Goal: Task Accomplishment & Management: Complete application form

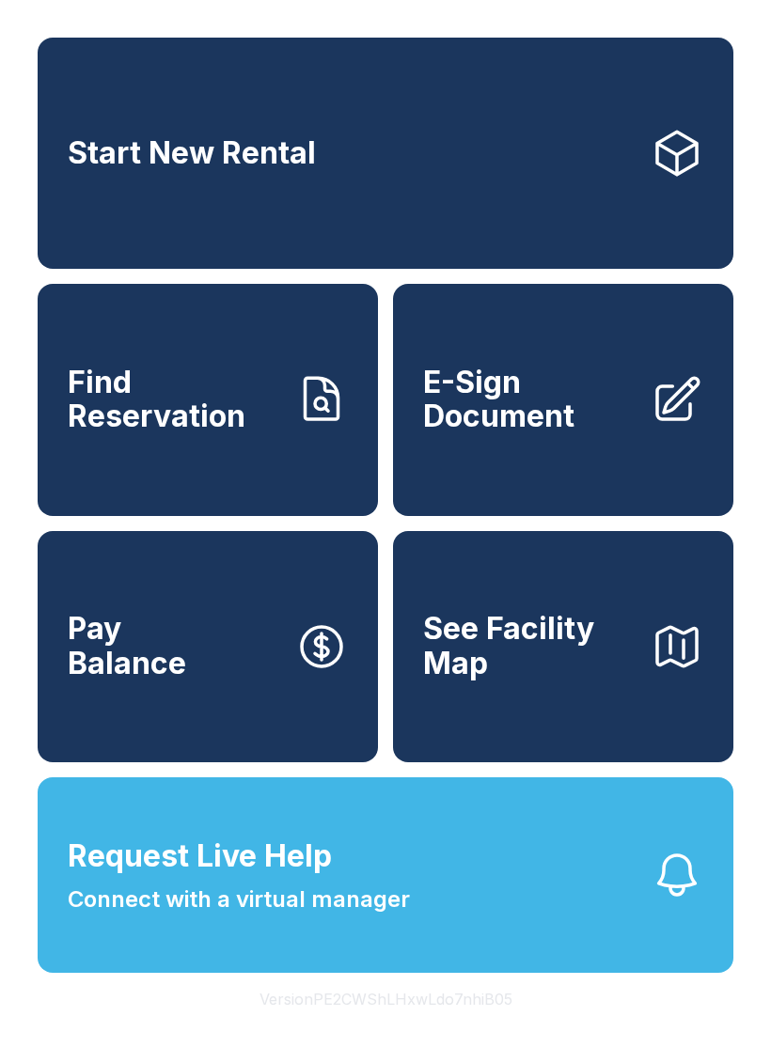
click at [453, 919] on button "Request Live Help Connect with a virtual manager" at bounding box center [386, 874] width 696 height 195
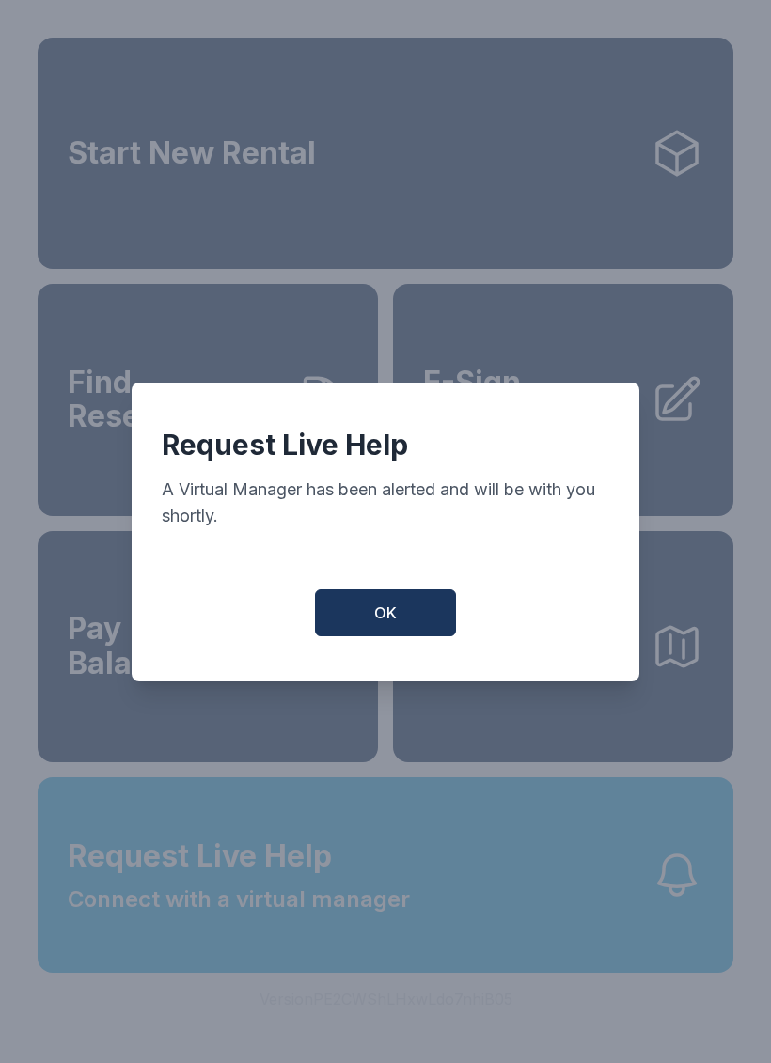
click at [409, 620] on button "OK" at bounding box center [385, 612] width 141 height 47
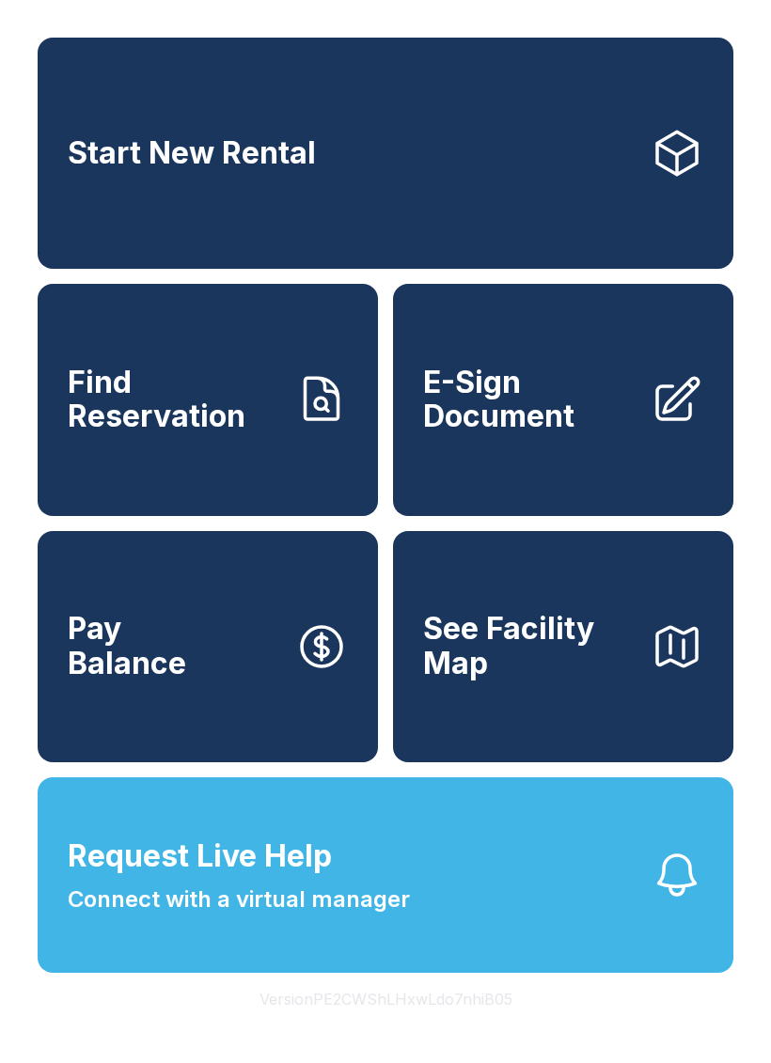
click at [583, 397] on span "E-Sign Document" at bounding box center [529, 400] width 212 height 69
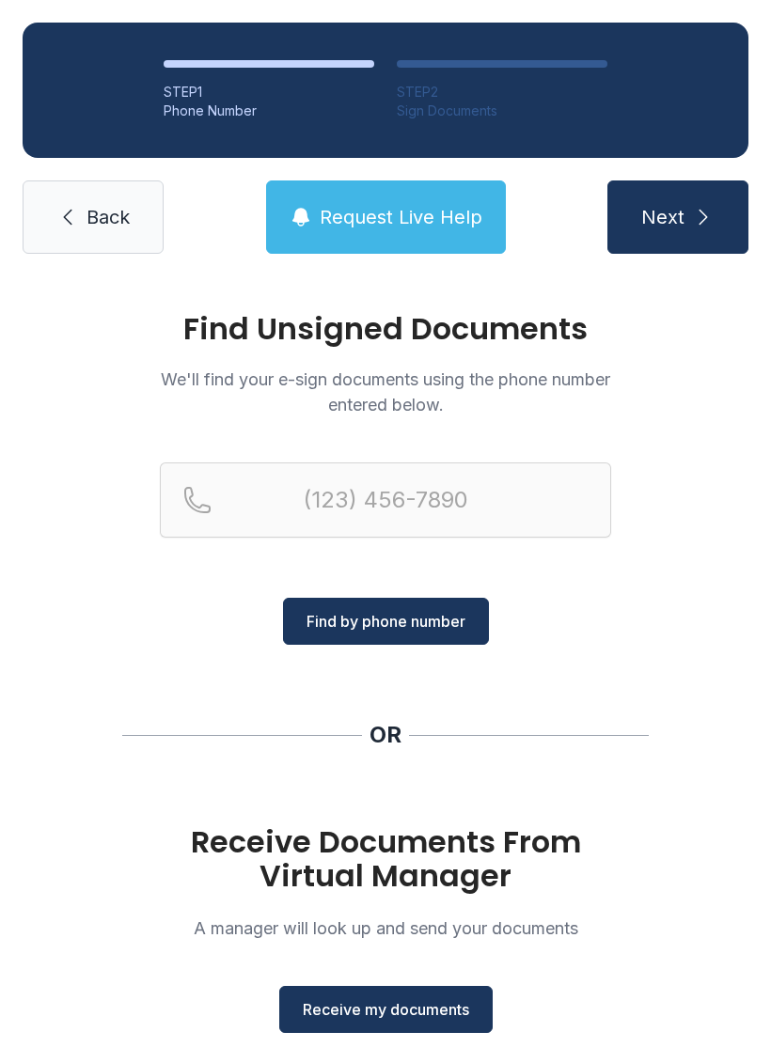
click at [400, 1001] on span "Receive my documents" at bounding box center [386, 1009] width 166 height 23
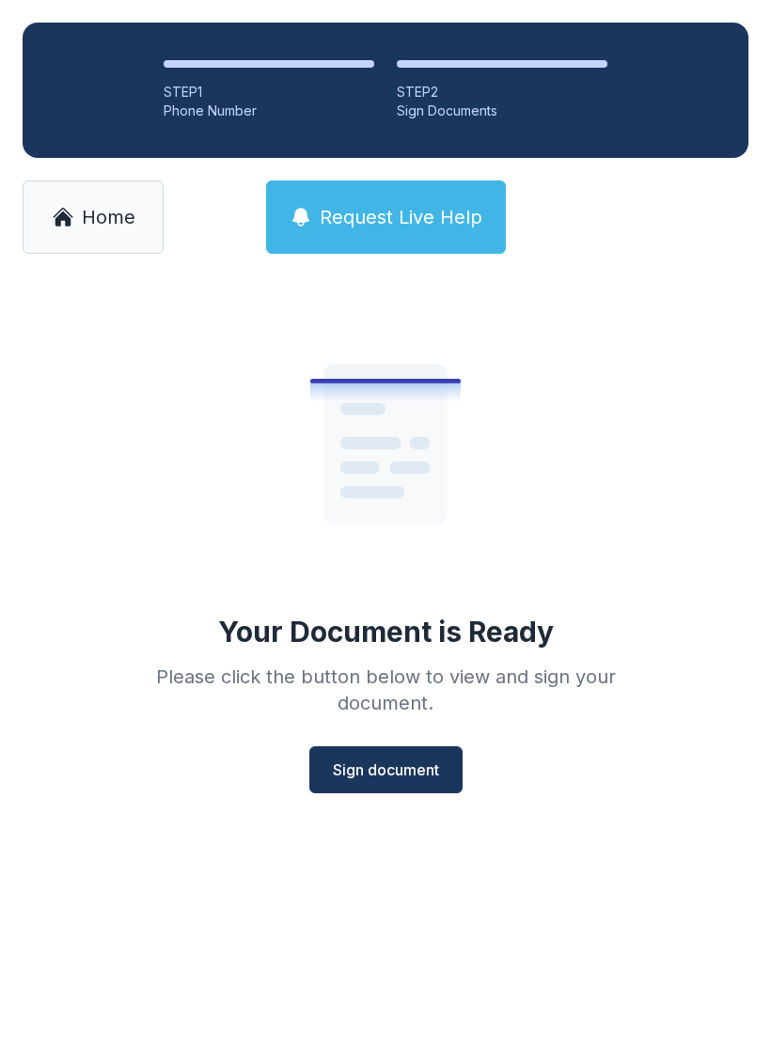
click at [409, 757] on button "Sign document" at bounding box center [385, 769] width 153 height 47
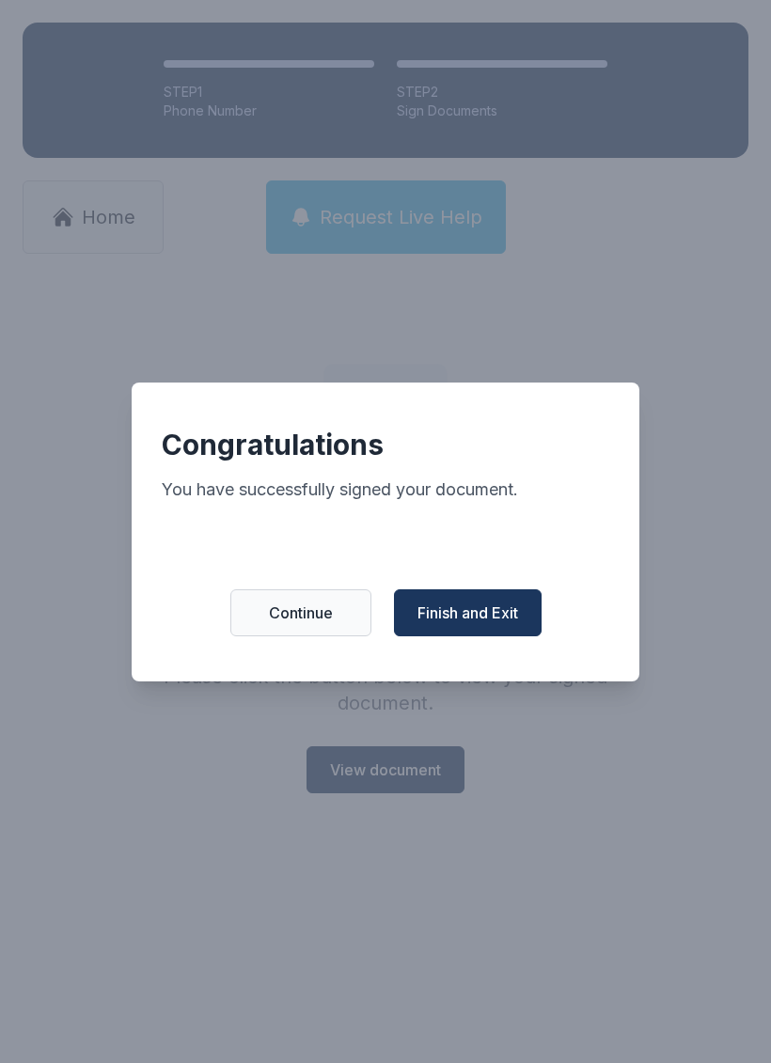
click at [492, 622] on span "Finish and Exit" at bounding box center [467, 613] width 101 height 23
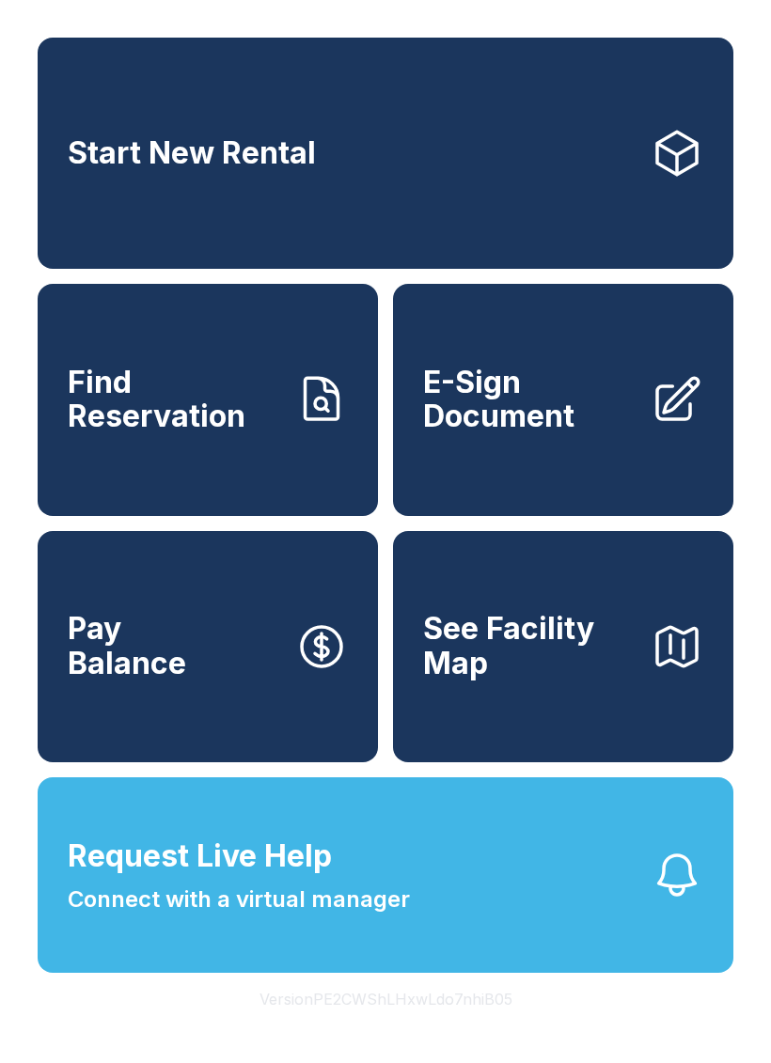
click at [535, 401] on span "E-Sign Document" at bounding box center [529, 400] width 212 height 69
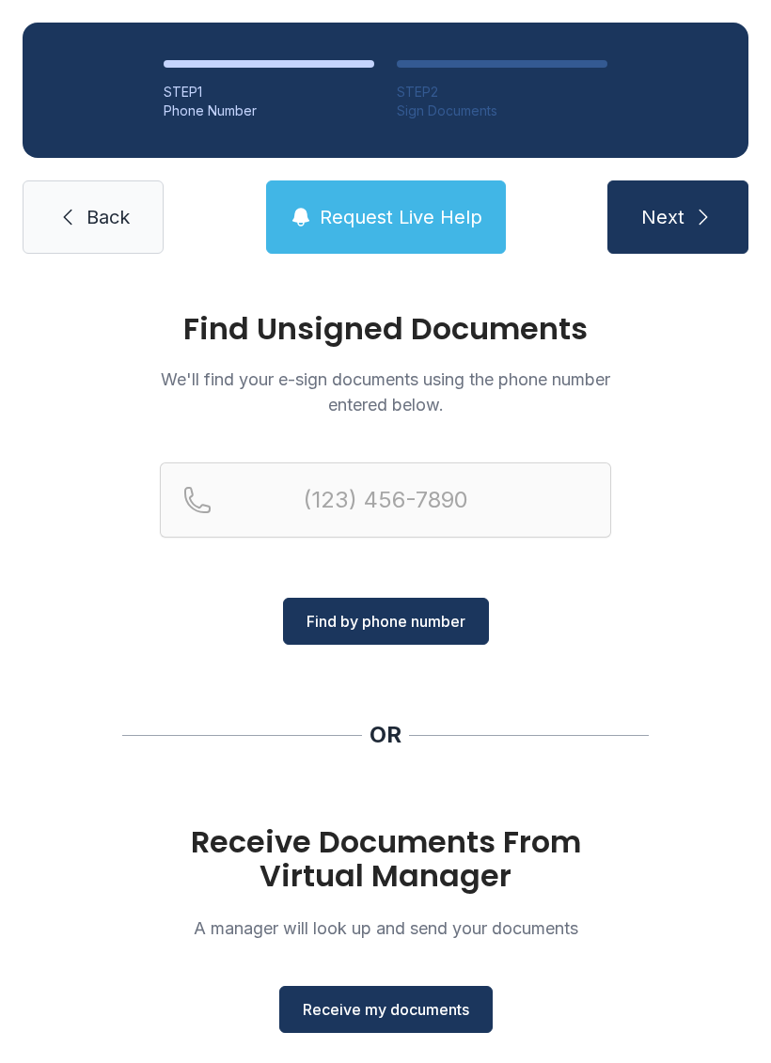
click at [438, 997] on button "Receive my documents" at bounding box center [385, 1009] width 213 height 47
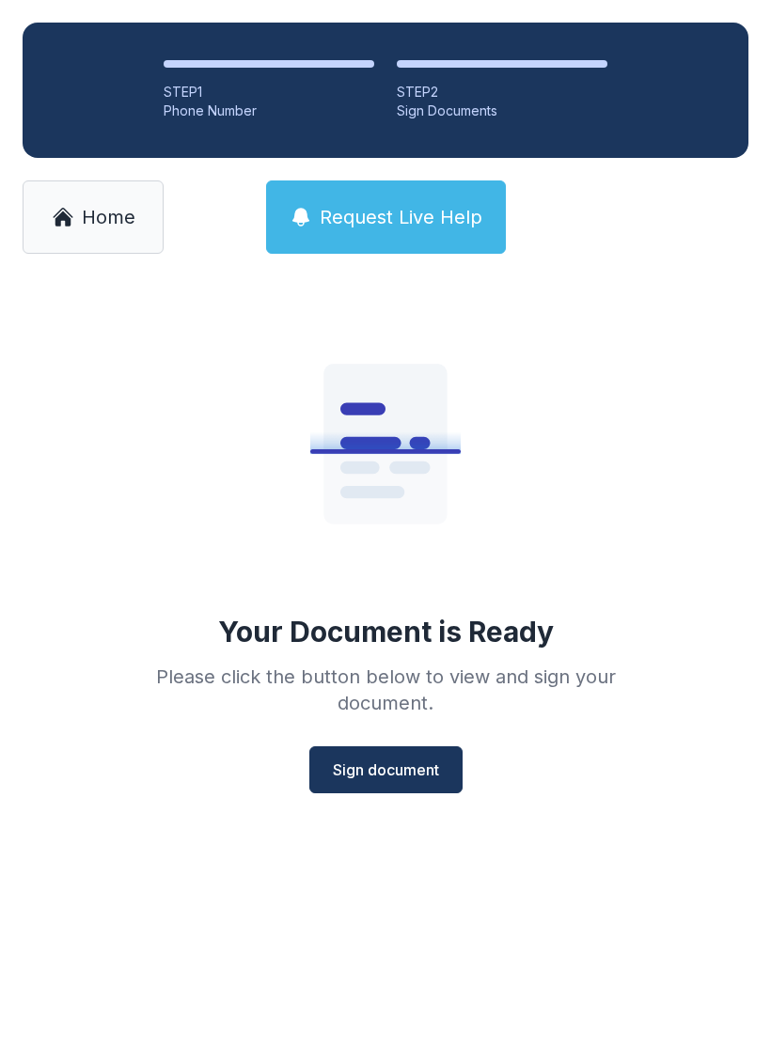
click at [405, 774] on span "Sign document" at bounding box center [386, 769] width 106 height 23
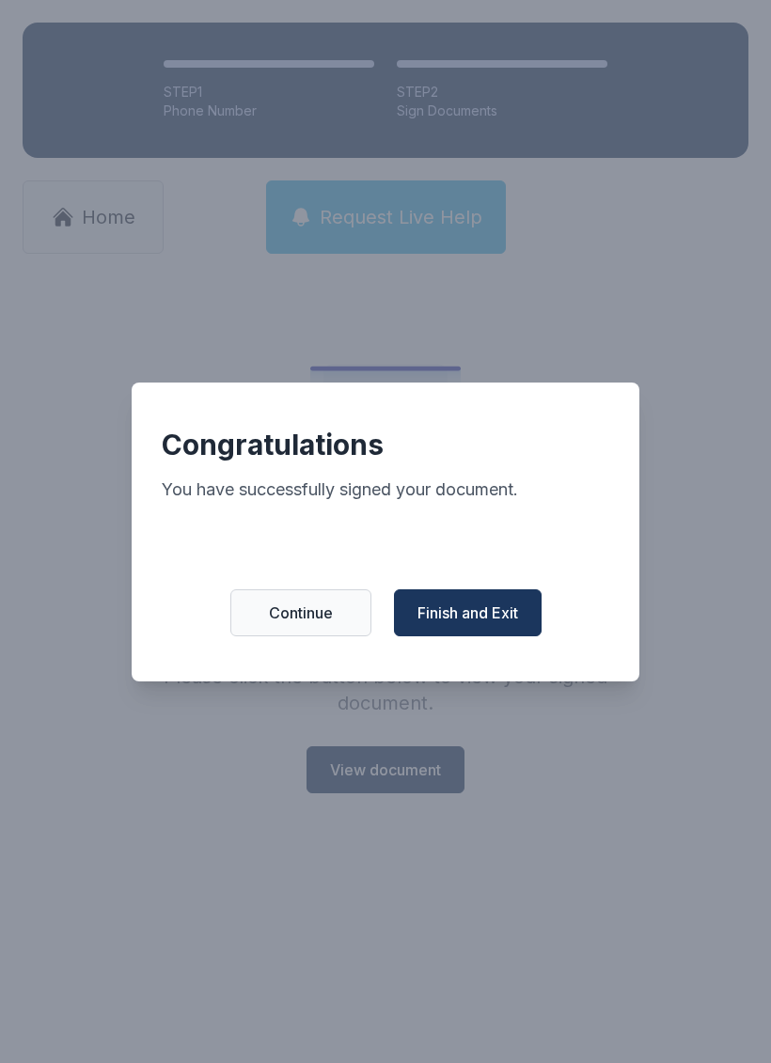
click at [497, 614] on span "Finish and Exit" at bounding box center [467, 613] width 101 height 23
